Goal: Information Seeking & Learning: Learn about a topic

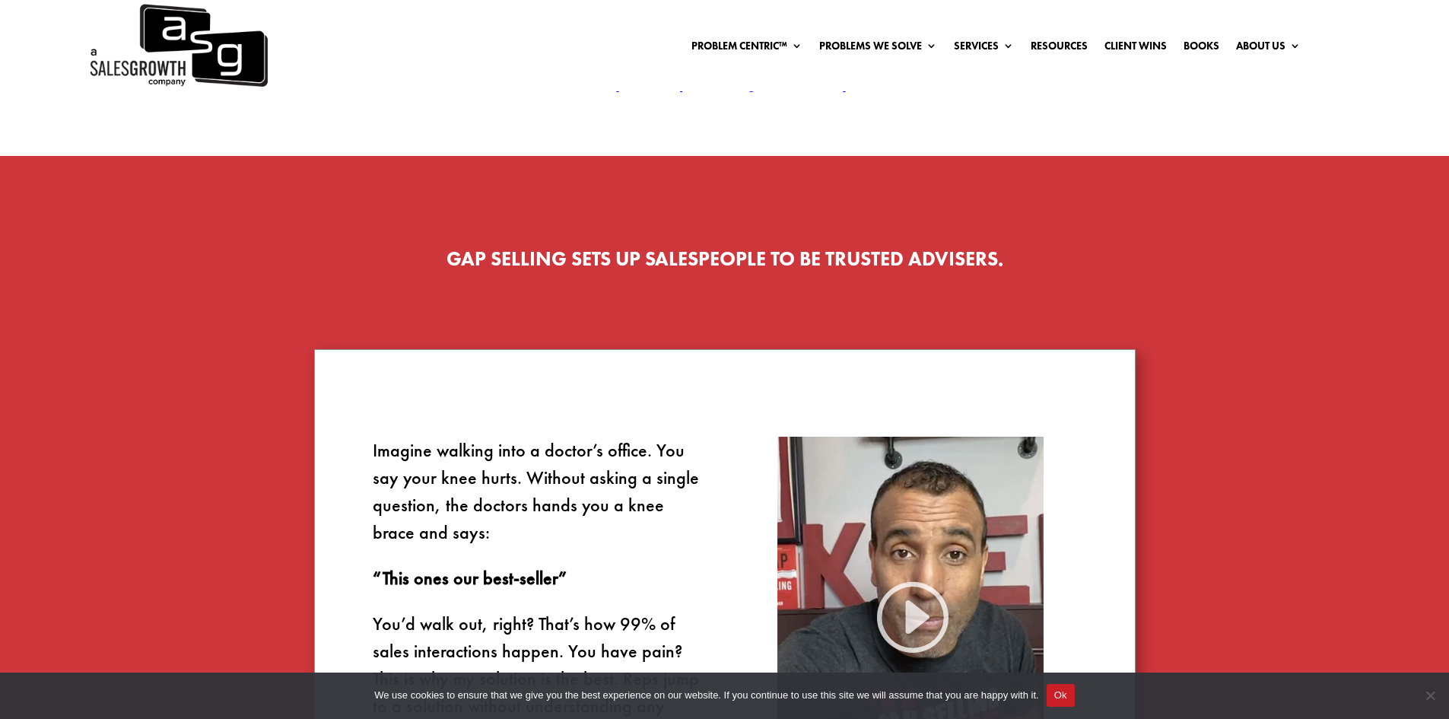
scroll to position [304, 0]
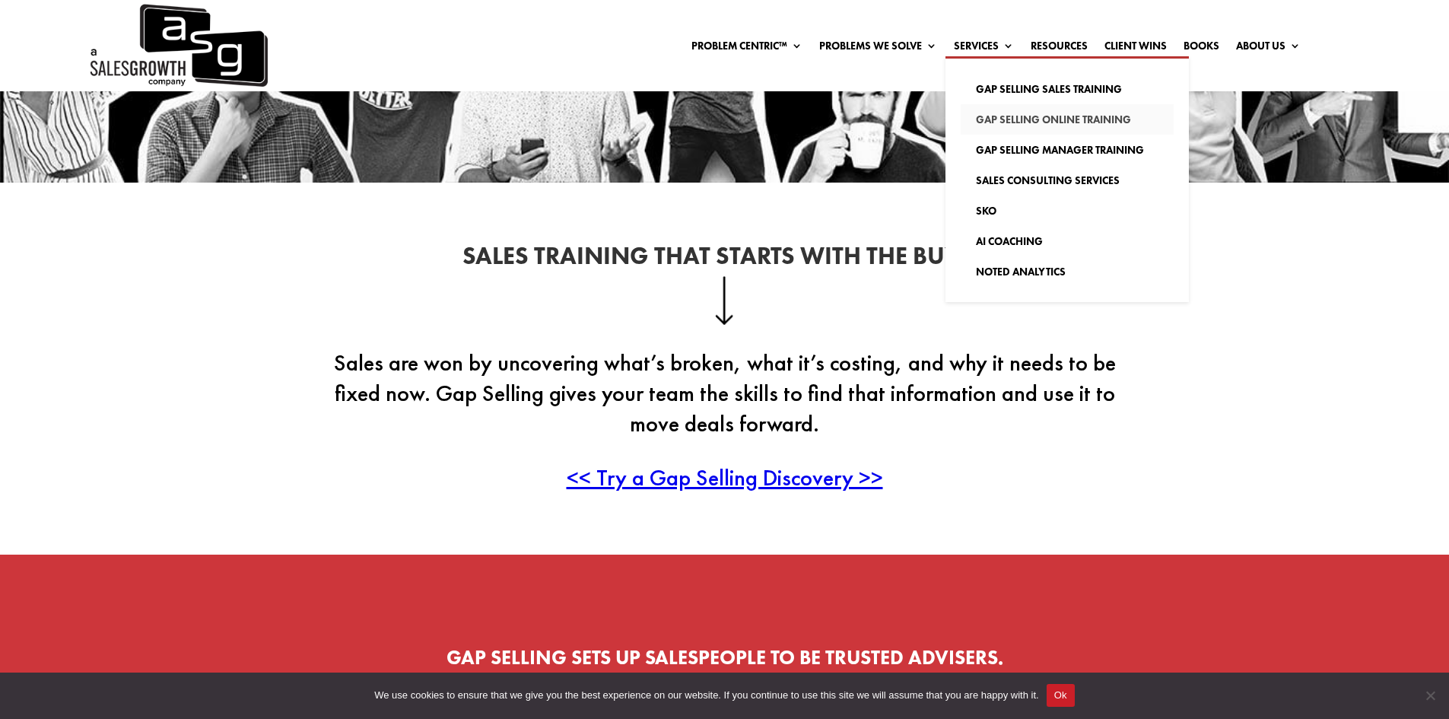
click at [1003, 117] on link "Gap Selling Online Training" at bounding box center [1067, 119] width 213 height 30
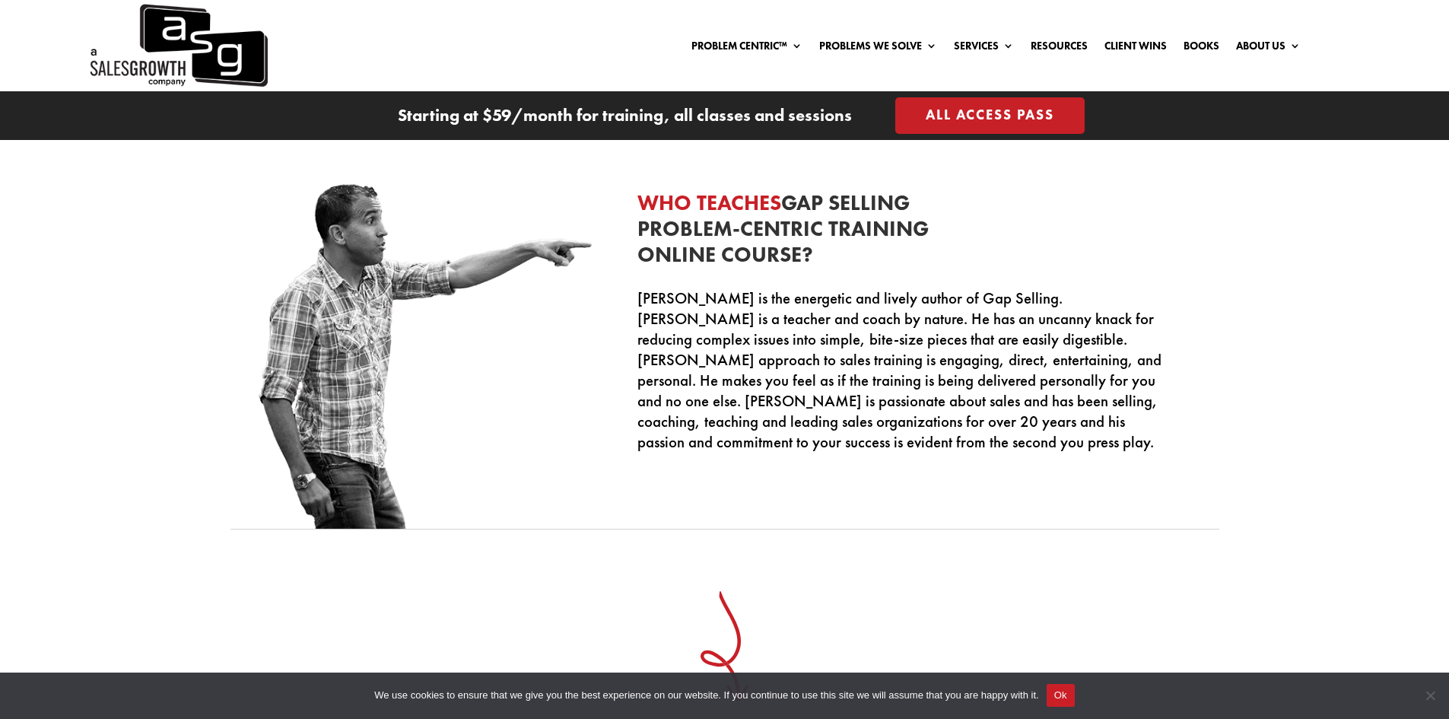
scroll to position [4335, 0]
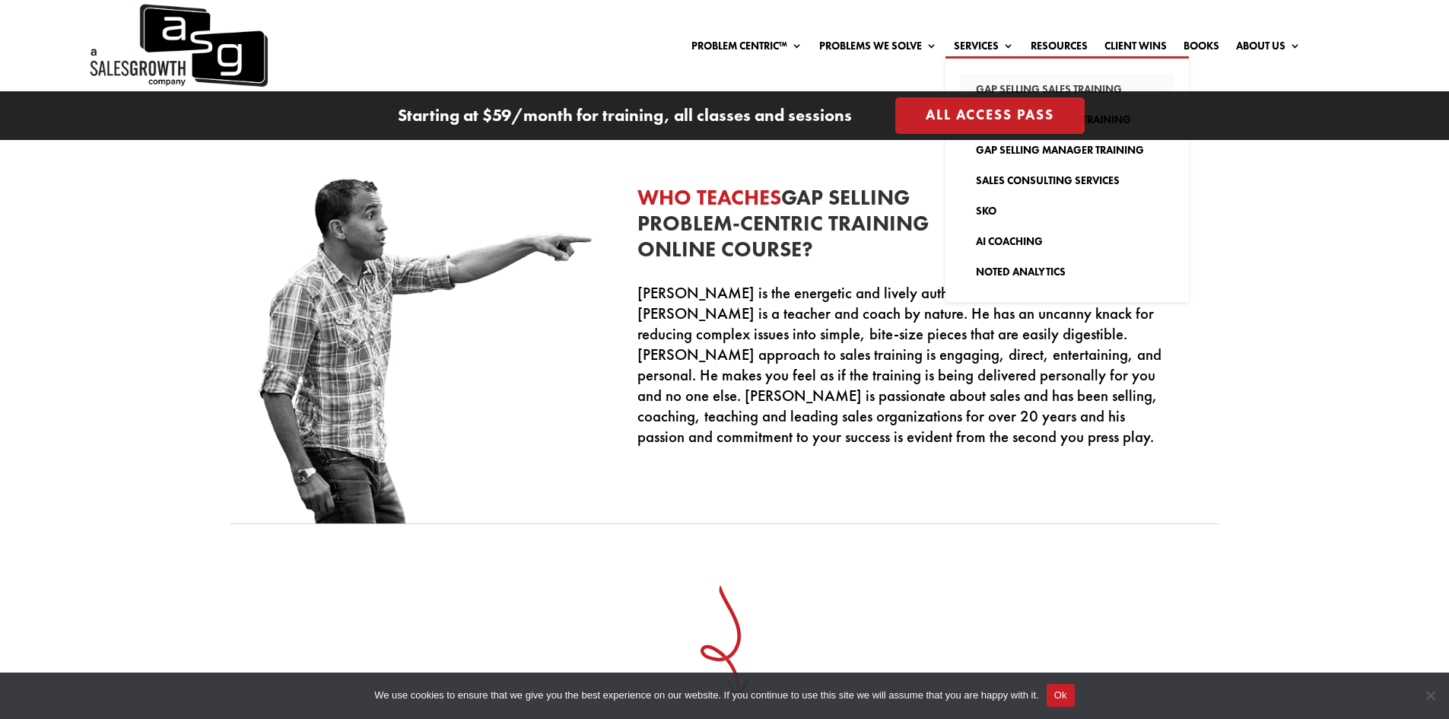
click at [999, 86] on link "Gap Selling Sales Training" at bounding box center [1067, 89] width 213 height 30
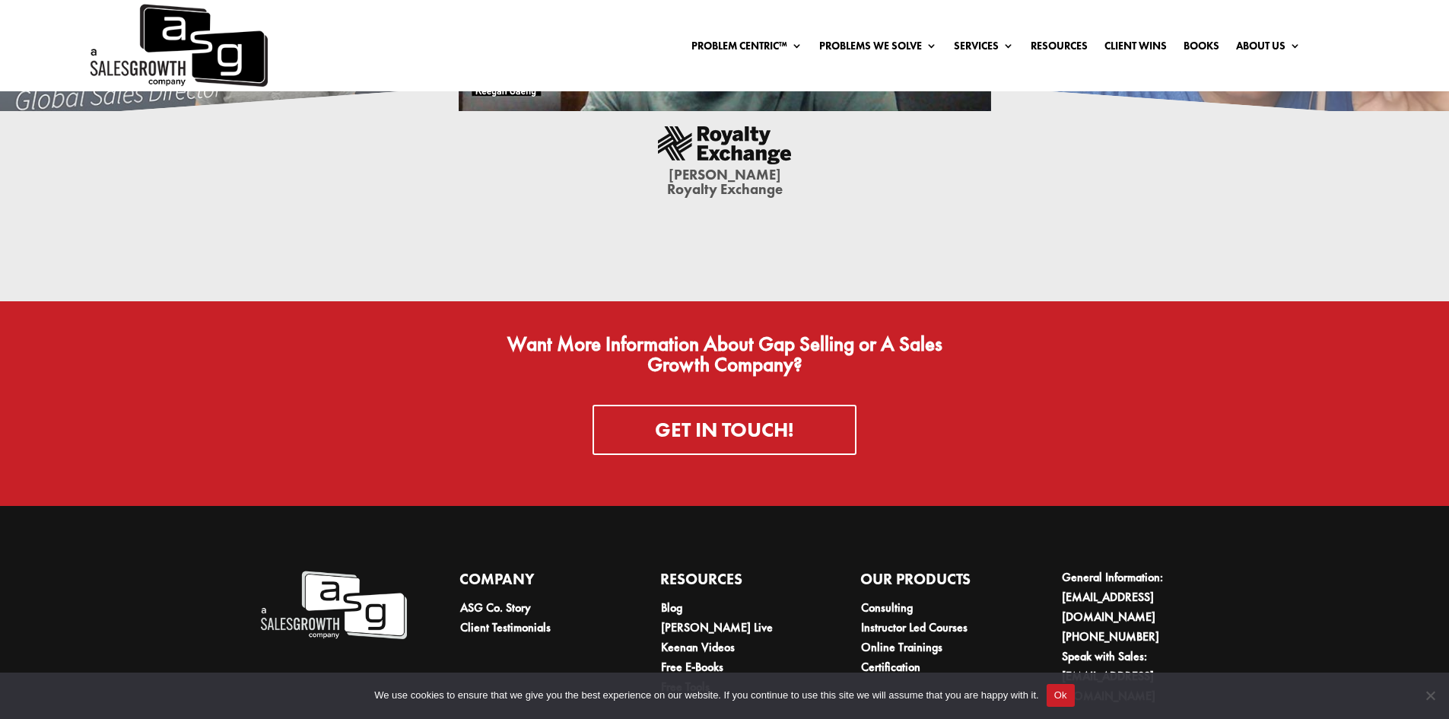
scroll to position [4778, 0]
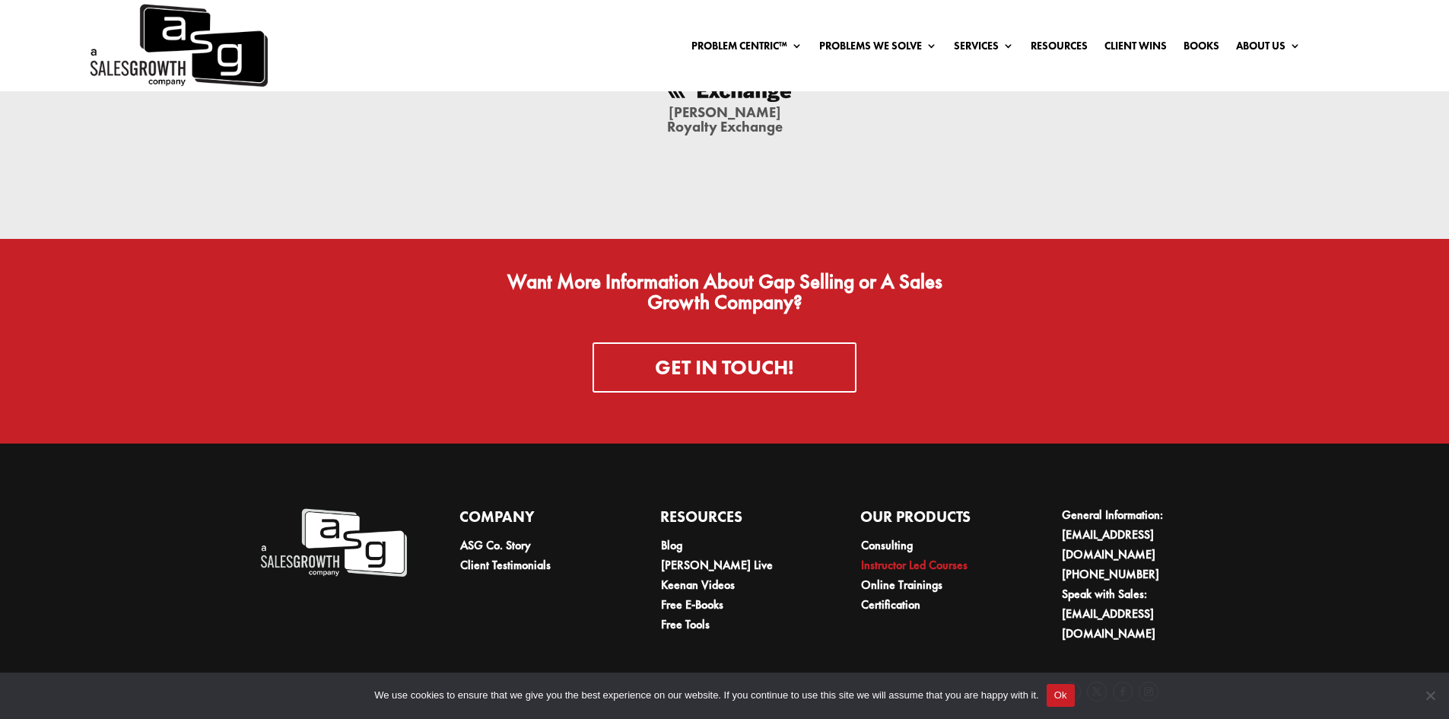
click at [919, 557] on link "Instructor Led Courses" at bounding box center [914, 565] width 106 height 16
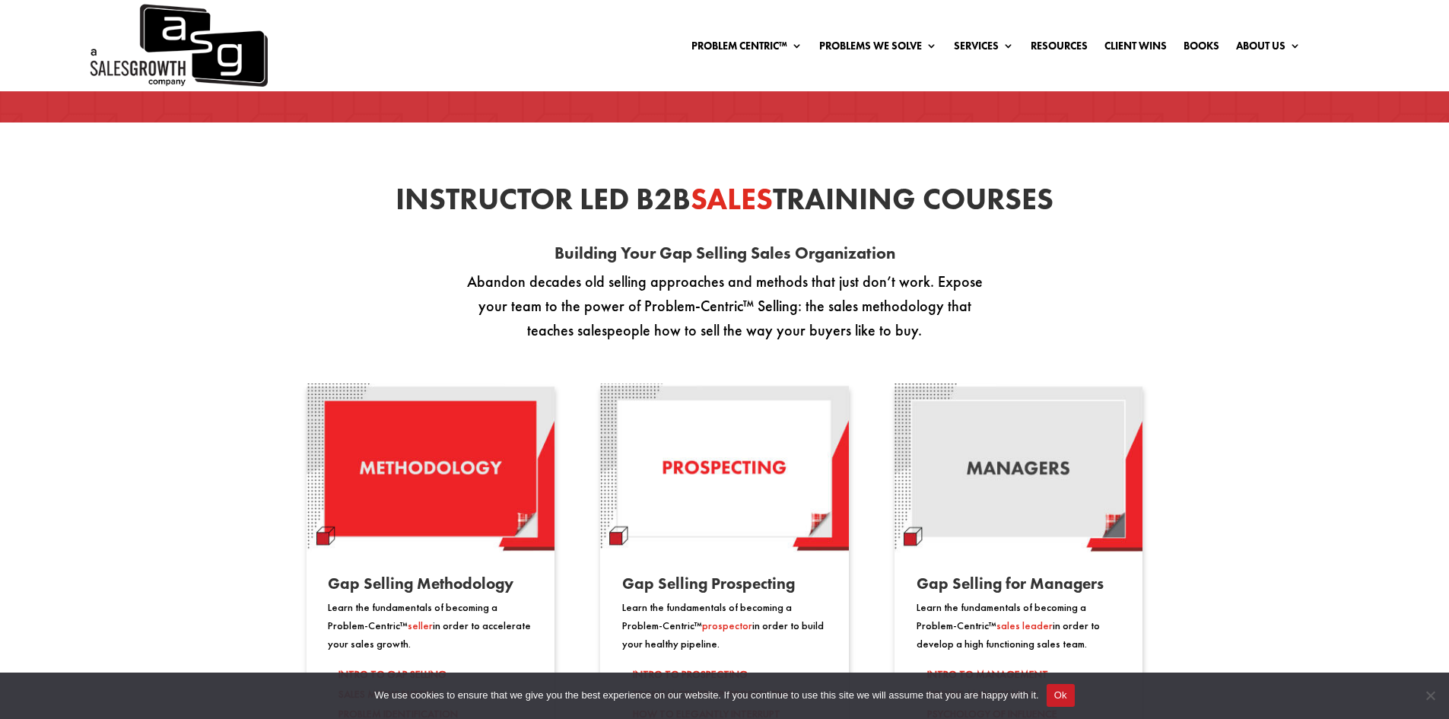
scroll to position [987, 0]
